Goal: Information Seeking & Learning: Check status

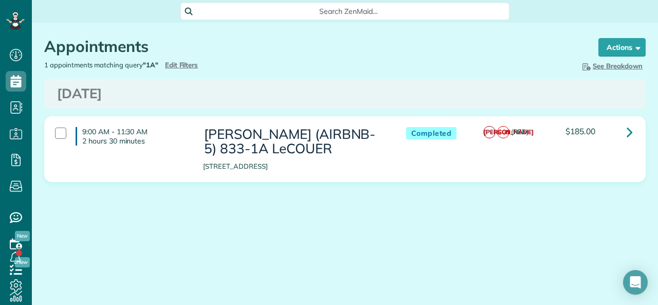
scroll to position [5, 5]
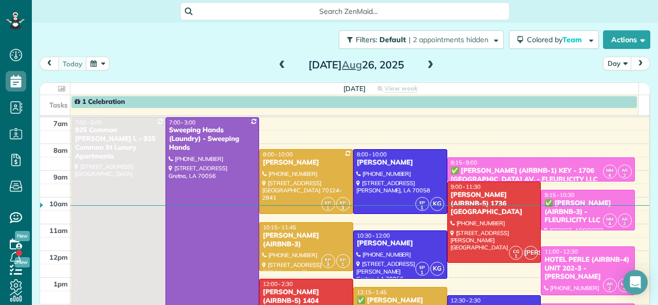
scroll to position [5, 5]
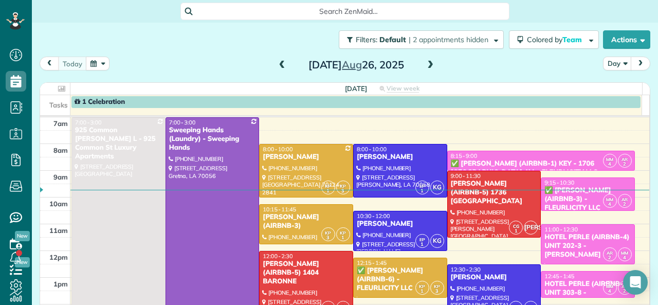
click at [277, 66] on span at bounding box center [282, 65] width 11 height 9
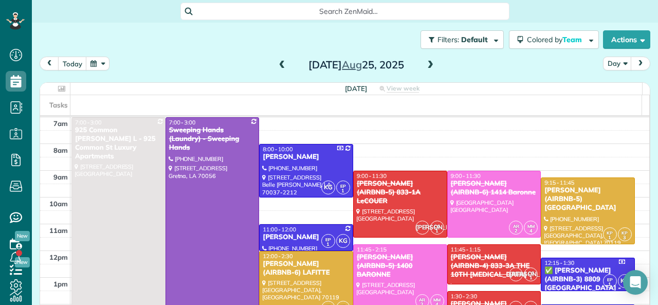
click at [277, 66] on span at bounding box center [282, 65] width 11 height 9
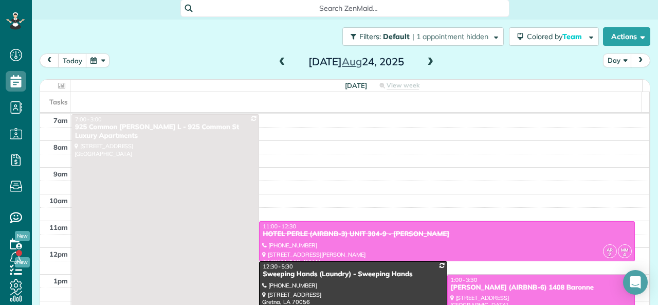
scroll to position [0, 0]
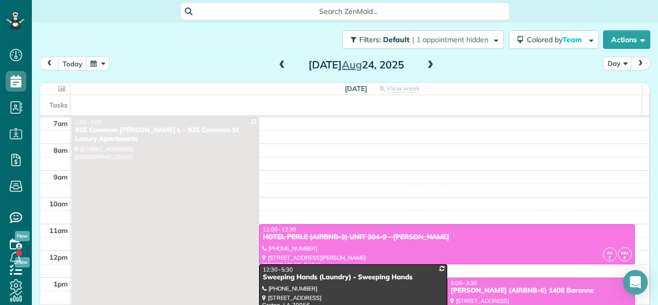
click at [428, 63] on span at bounding box center [430, 65] width 11 height 9
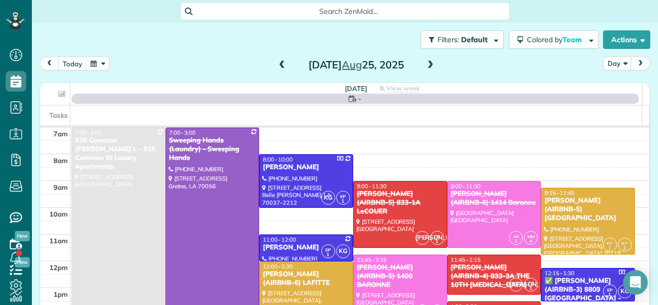
click at [428, 63] on span at bounding box center [430, 65] width 11 height 9
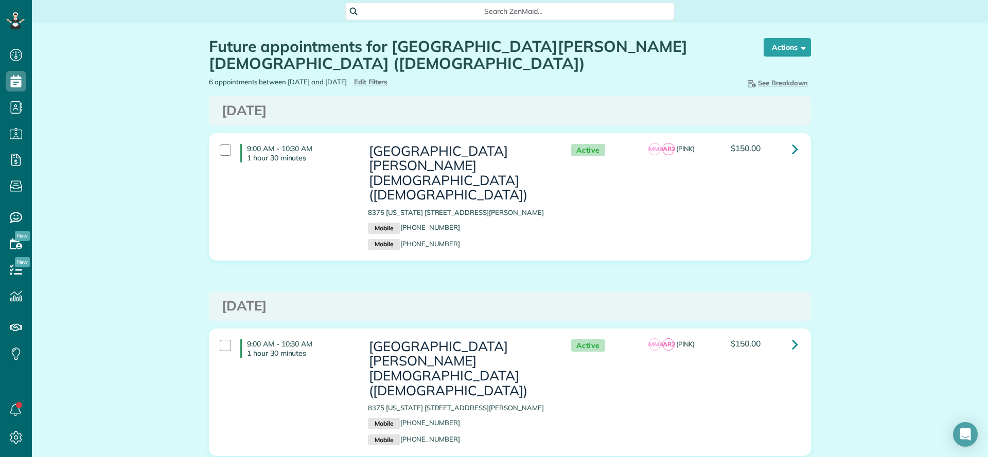
scroll to position [5, 5]
click at [387, 79] on span "Edit Filters" at bounding box center [370, 82] width 33 height 8
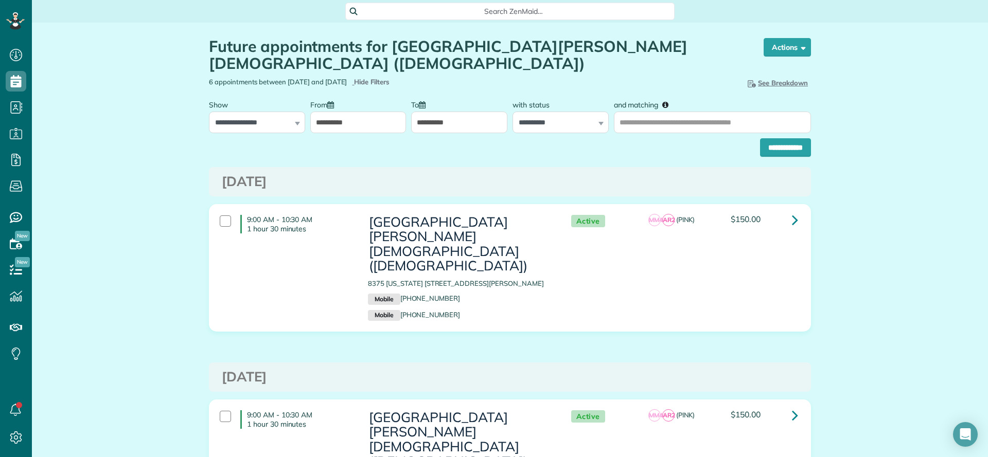
click at [640, 80] on div "Hide Breakdown See Breakdown Total Revenue 6 Appts. Active Appointments 6 Appts…" at bounding box center [664, 82] width 309 height 11
click at [468, 81] on div "6 appointments between 08/25/2025 and 02/25/2026 Hide Filters Edit Filters" at bounding box center [355, 82] width 309 height 10
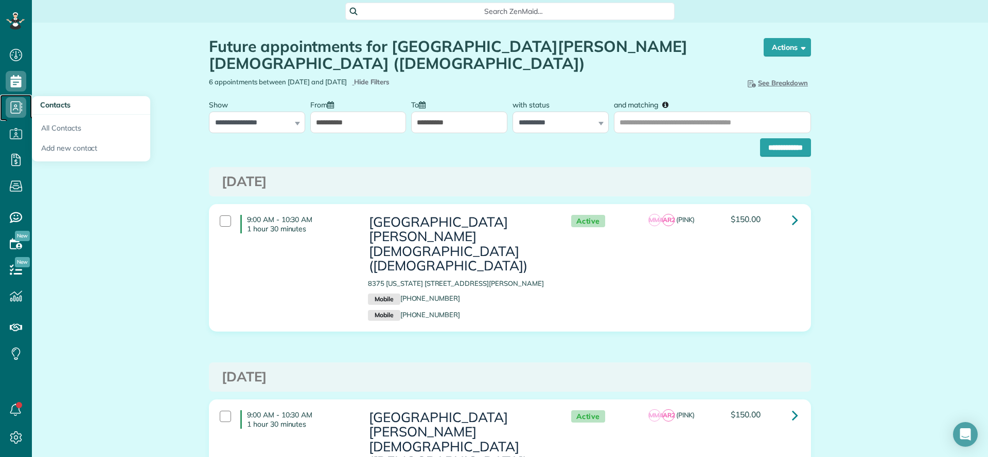
click at [19, 102] on icon at bounding box center [16, 107] width 21 height 21
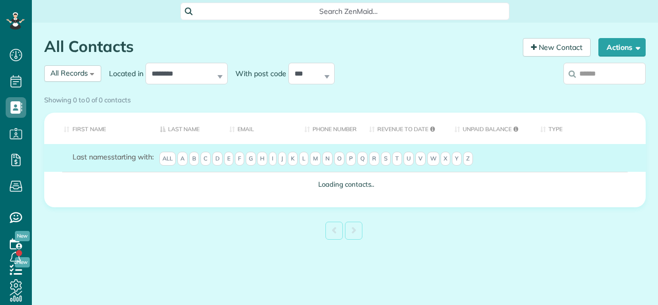
scroll to position [5, 5]
click at [595, 73] on input "search" at bounding box center [605, 74] width 82 height 22
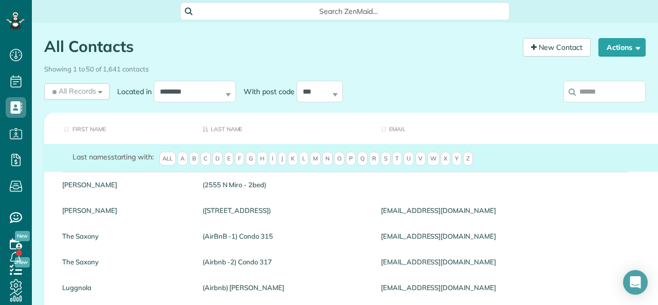
click at [586, 96] on input "search" at bounding box center [605, 92] width 82 height 22
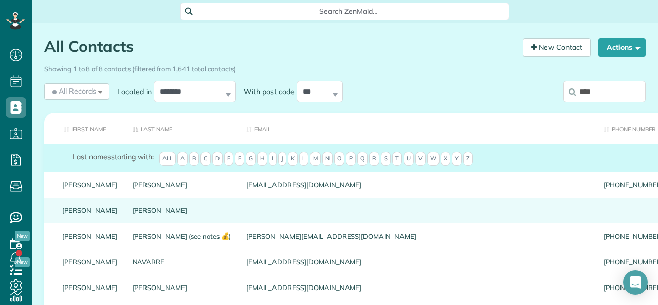
scroll to position [51, 0]
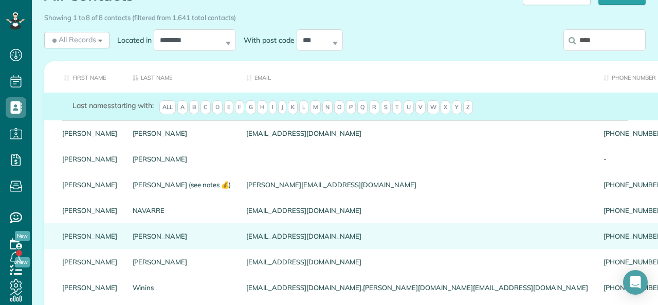
type input "****"
click at [138, 240] on link "PHILIPSON" at bounding box center [182, 235] width 99 height 7
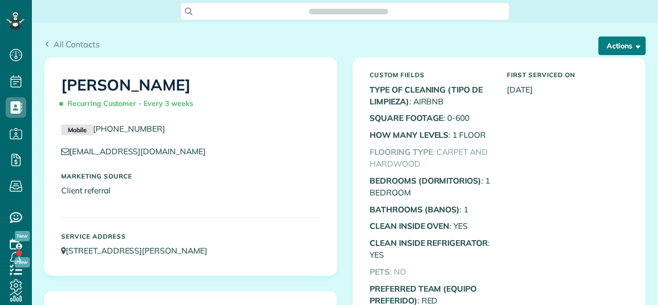
click at [604, 42] on button "Actions" at bounding box center [622, 46] width 47 height 19
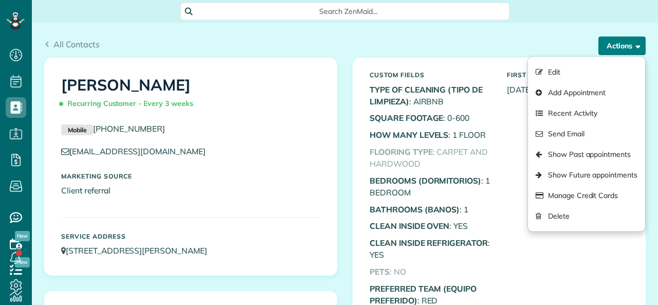
scroll to position [305, 32]
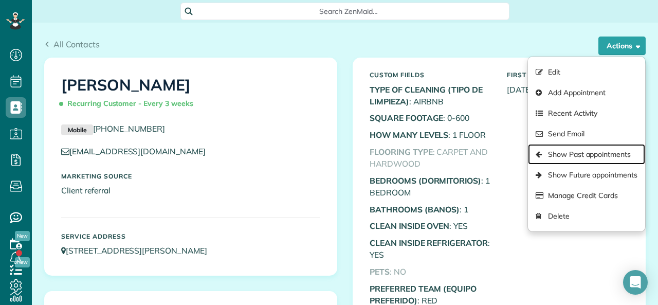
click at [586, 154] on link "Show Past appointments" at bounding box center [586, 154] width 117 height 21
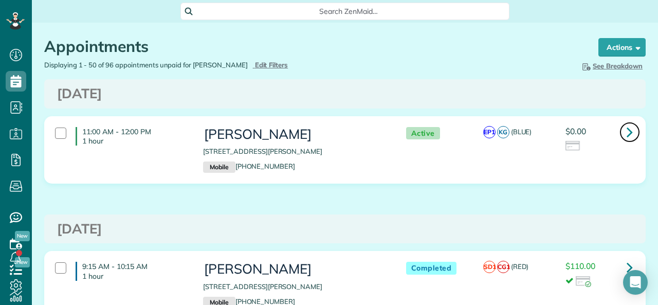
click at [627, 132] on icon at bounding box center [630, 132] width 6 height 18
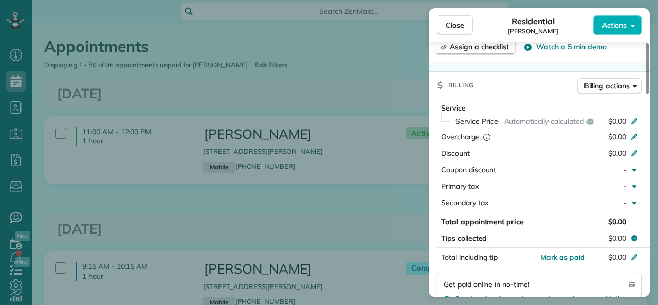
scroll to position [514, 0]
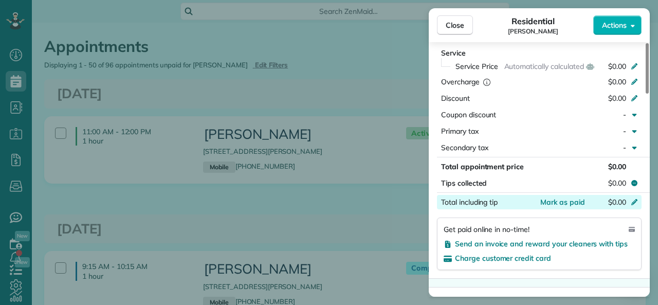
click at [632, 205] on icon at bounding box center [635, 201] width 8 height 8
type input "***"
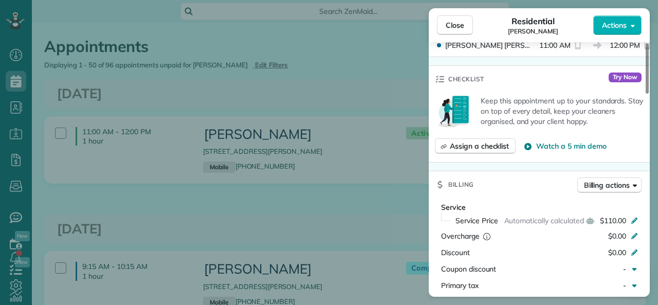
scroll to position [463, 0]
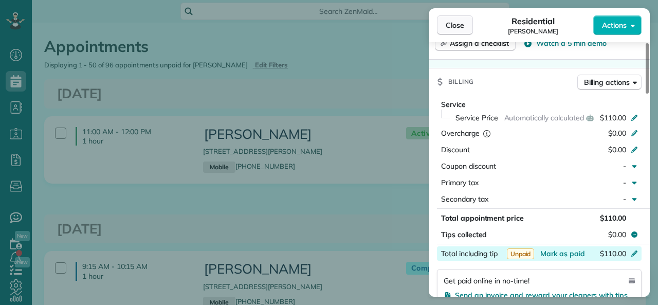
click at [446, 26] on span "Close" at bounding box center [455, 25] width 19 height 10
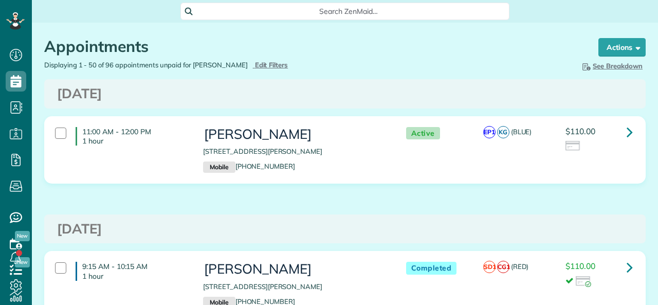
scroll to position [5, 5]
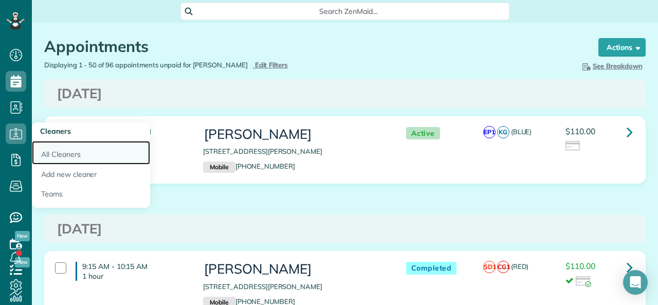
click at [63, 158] on link "All Cleaners" at bounding box center [91, 153] width 118 height 24
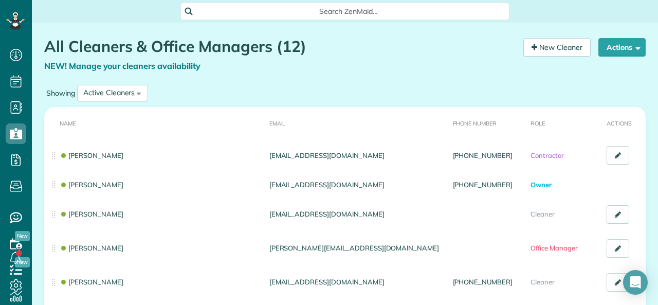
scroll to position [5, 5]
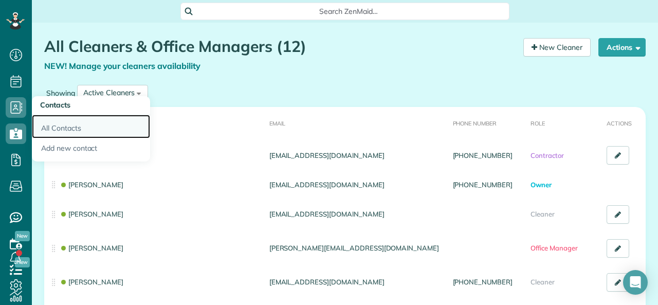
click at [67, 129] on link "All Contacts" at bounding box center [91, 127] width 118 height 24
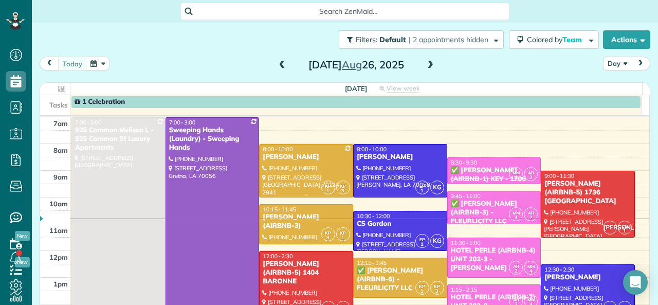
scroll to position [5, 5]
click at [420, 70] on div "Tuesday Aug 26, 2025" at bounding box center [356, 65] width 165 height 16
click at [431, 65] on span at bounding box center [430, 65] width 11 height 9
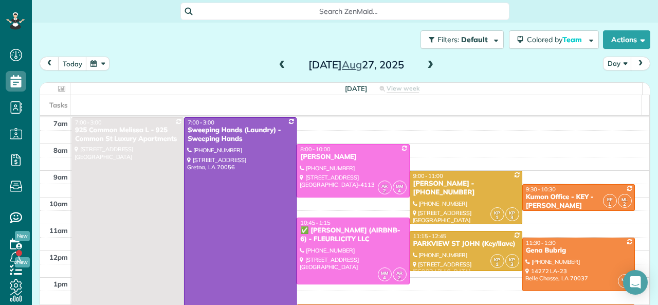
click at [278, 61] on span at bounding box center [282, 65] width 11 height 9
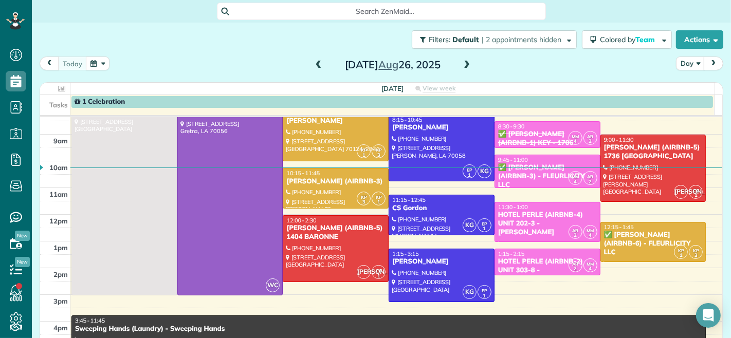
scroll to position [1, 0]
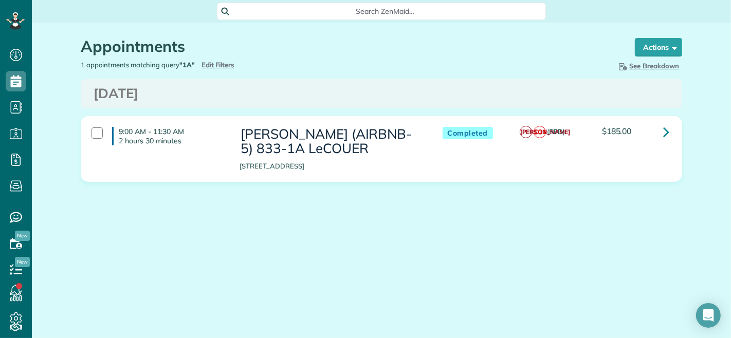
scroll to position [4, 4]
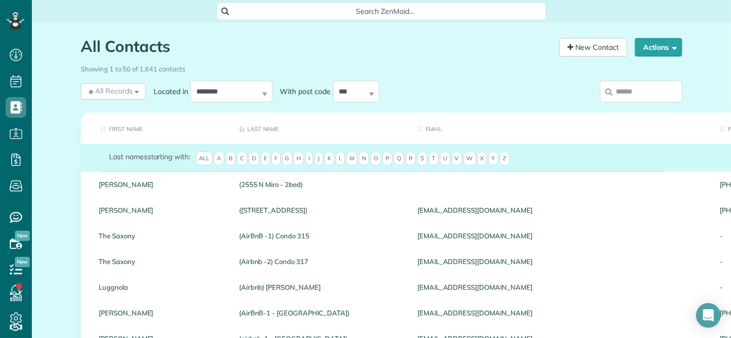
scroll to position [4, 4]
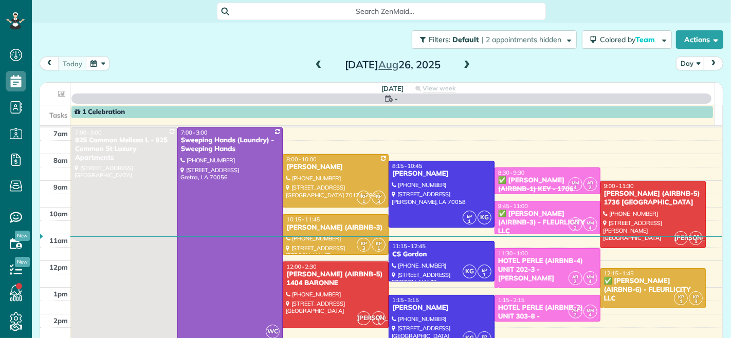
scroll to position [4, 4]
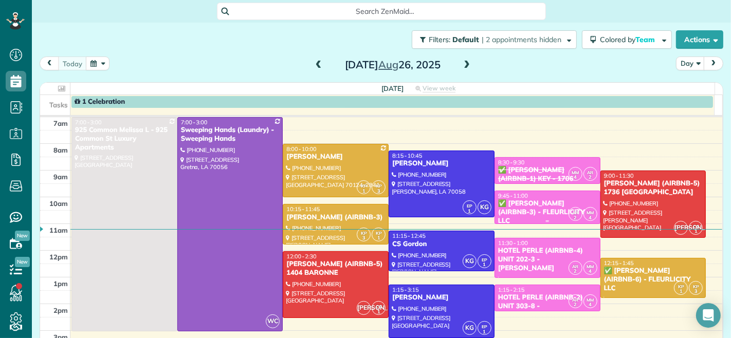
click at [524, 201] on div "✅ LARRY COSSE (AIRBNB-3) - FLEURLICITY LLC" at bounding box center [548, 213] width 100 height 26
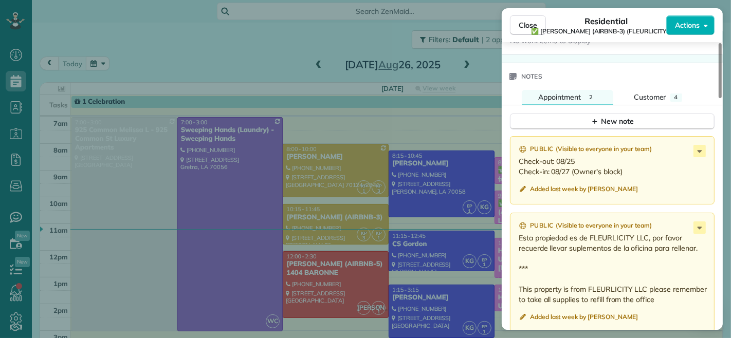
scroll to position [857, 0]
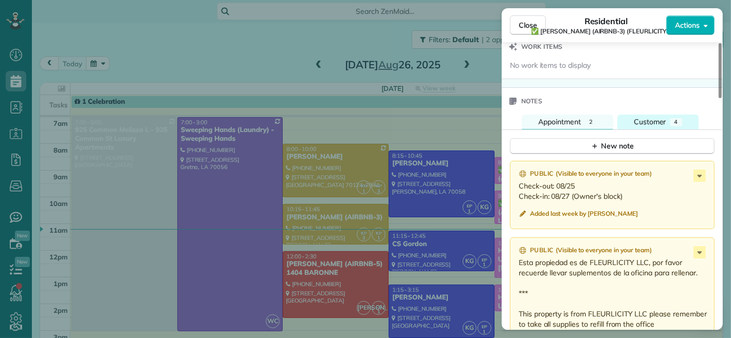
click at [649, 117] on button "Customer 4" at bounding box center [658, 122] width 81 height 15
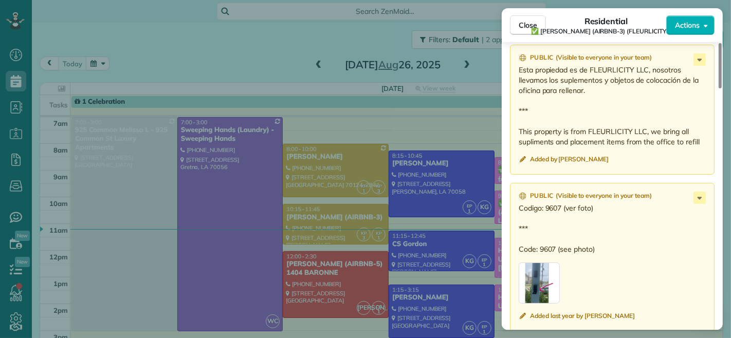
scroll to position [916, 0]
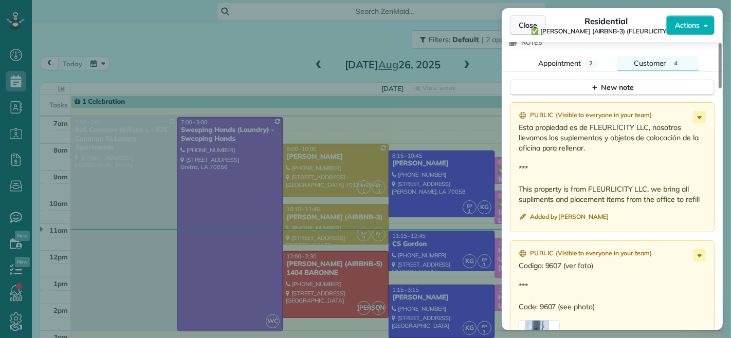
click at [519, 22] on span "Close" at bounding box center [528, 25] width 19 height 10
